Goal: Task Accomplishment & Management: Manage account settings

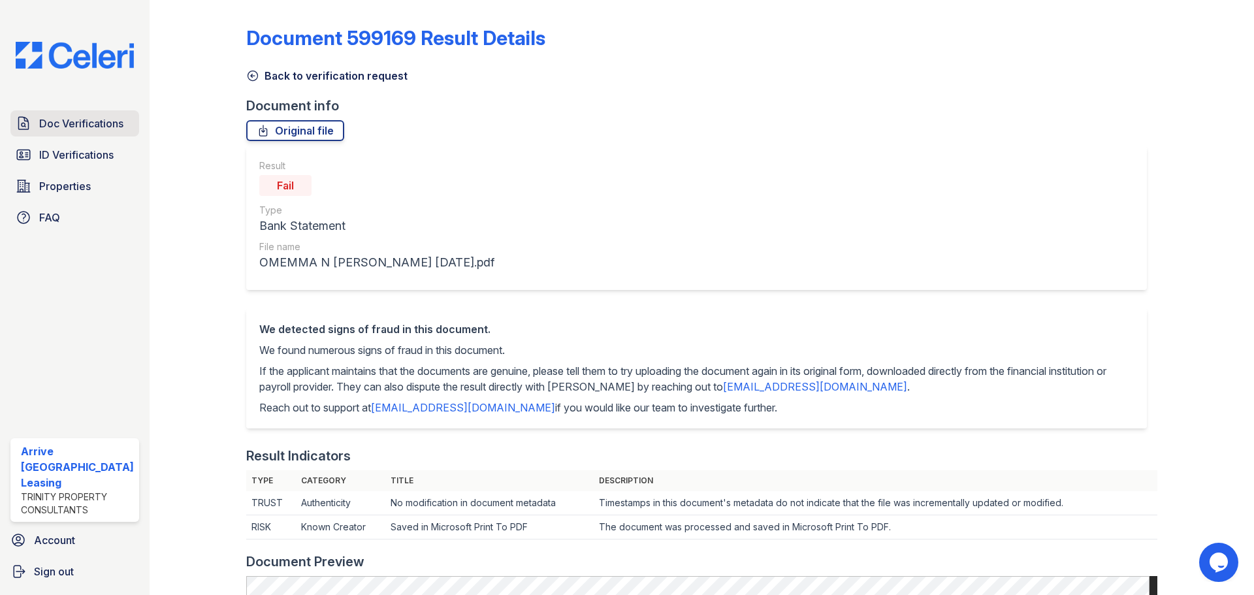
scroll to position [523, 0]
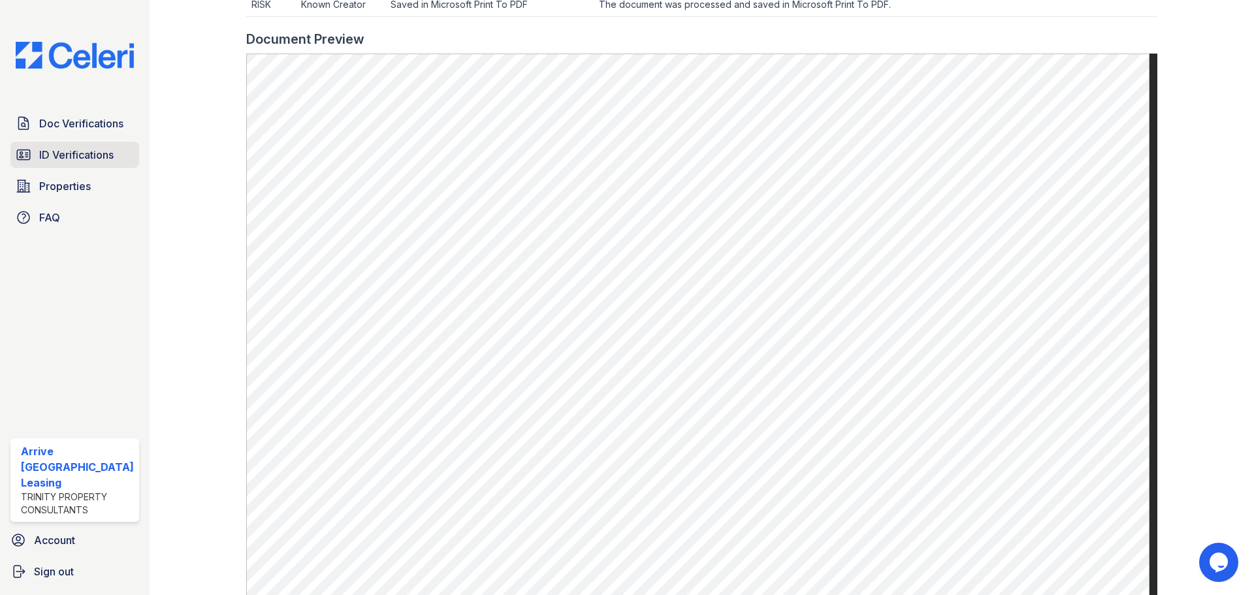
click at [58, 153] on span "ID Verifications" at bounding box center [76, 155] width 74 height 16
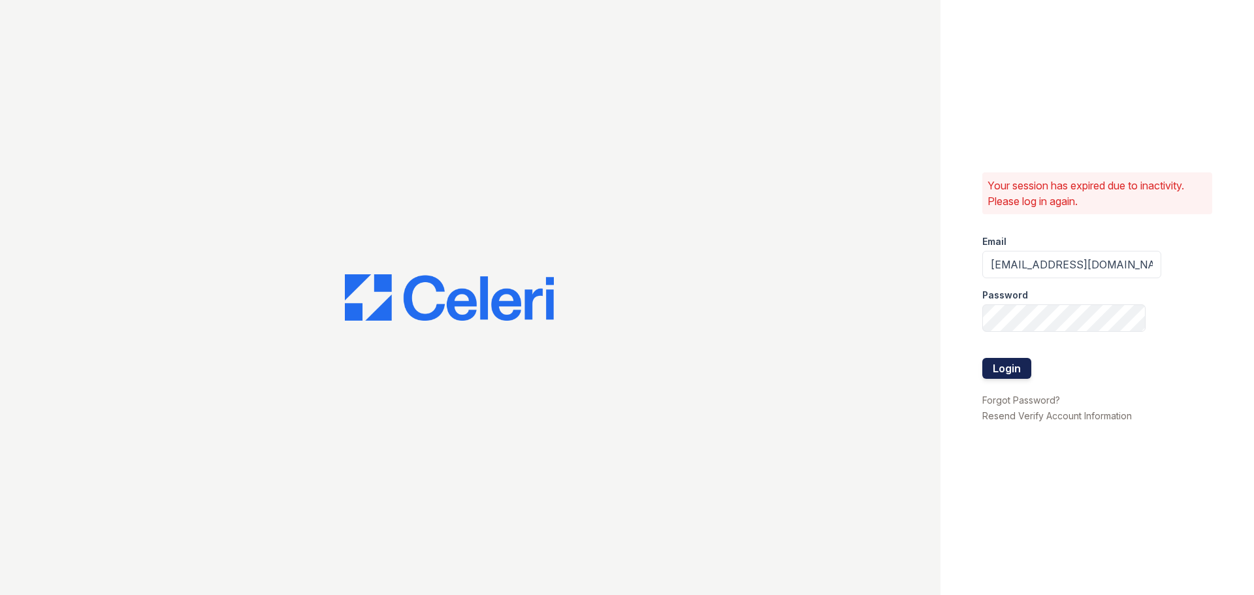
click at [1022, 365] on button "Login" at bounding box center [1006, 368] width 49 height 21
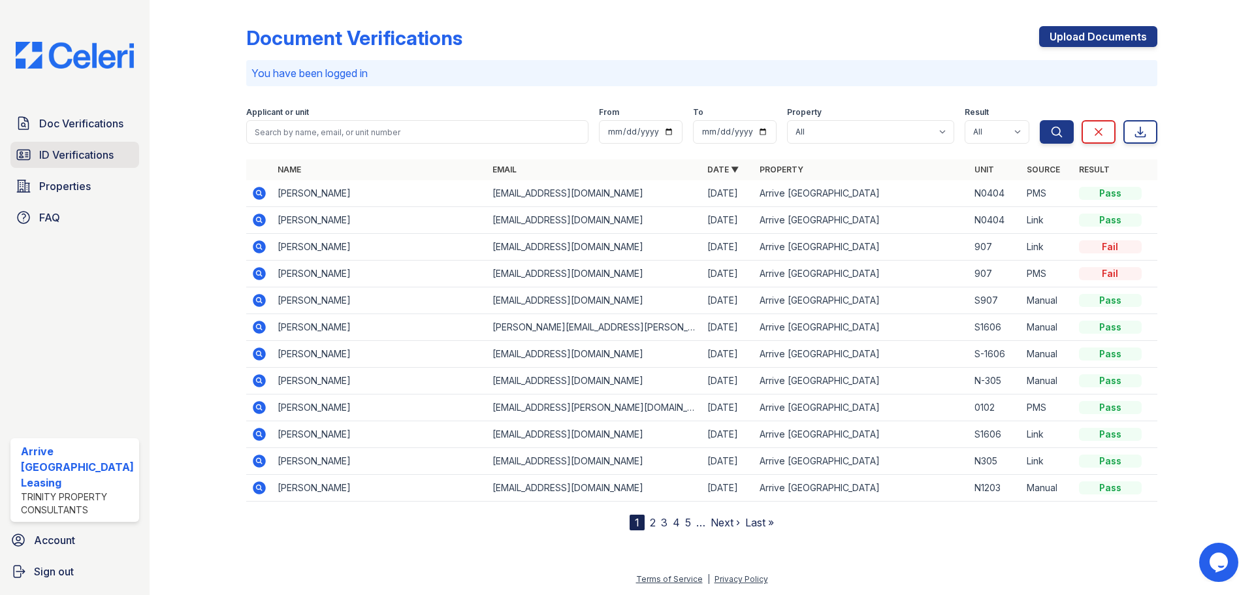
click at [80, 151] on span "ID Verifications" at bounding box center [76, 155] width 74 height 16
